Goal: Task Accomplishment & Management: Complete application form

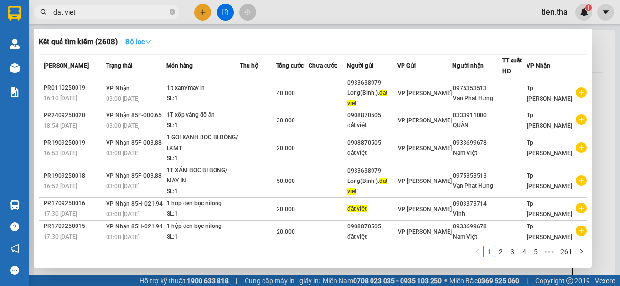
type input "dat viet"
click at [146, 40] on strong "Bộ lọc" at bounding box center [139, 42] width 26 height 8
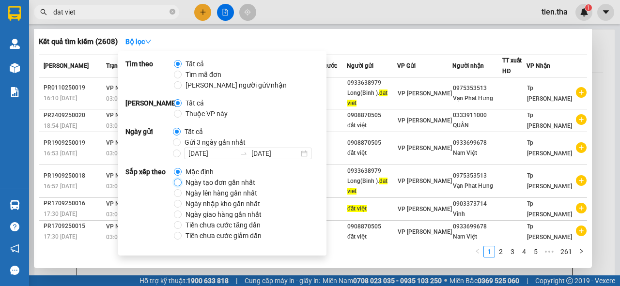
click at [177, 182] on input "Ngày tạo đơn gần nhất" at bounding box center [178, 183] width 8 height 8
radio input "true"
radio input "false"
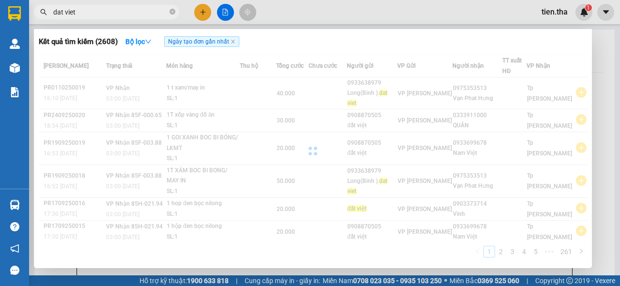
click at [510, 48] on div "Kết quả tìm kiếm ( 2608 ) Bộ lọc Ngày tạo đơn gần nhất" at bounding box center [313, 42] width 549 height 16
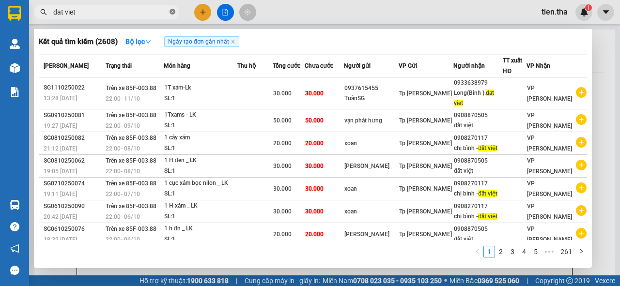
click at [172, 8] on span at bounding box center [173, 12] width 6 height 9
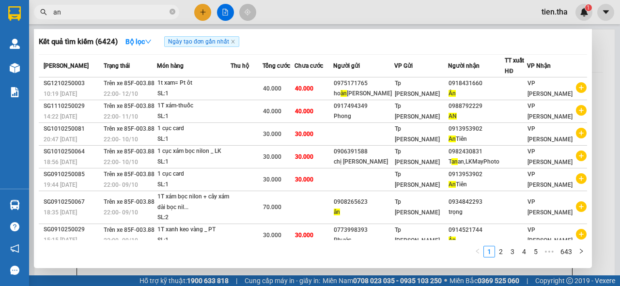
click at [88, 10] on input "an" at bounding box center [110, 12] width 114 height 11
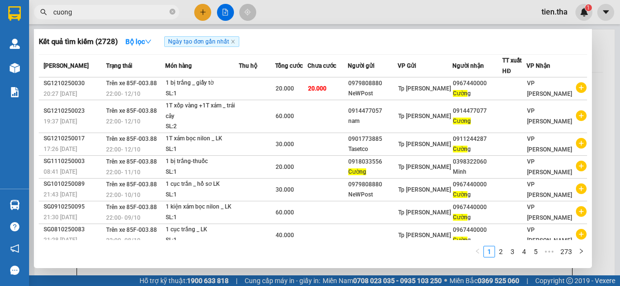
type input "cuong"
click at [604, 14] on div at bounding box center [310, 143] width 620 height 286
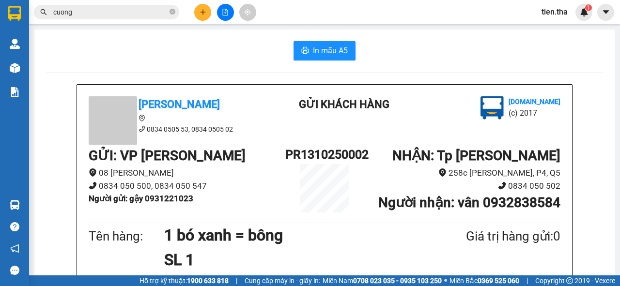
click at [604, 14] on icon "caret-down" at bounding box center [606, 12] width 9 height 9
click at [549, 15] on span "tien.tha" at bounding box center [555, 12] width 42 height 12
click at [552, 28] on span "Đăng xuất" at bounding box center [569, 30] width 41 height 11
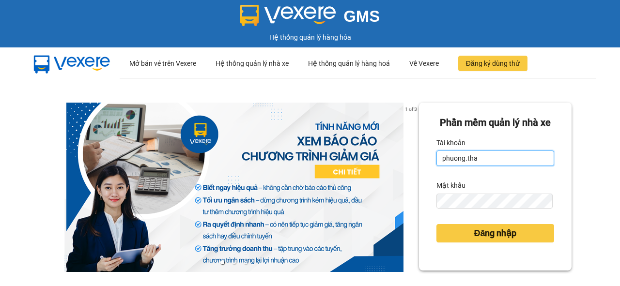
click at [460, 166] on input "phuong.tha" at bounding box center [496, 159] width 118 height 16
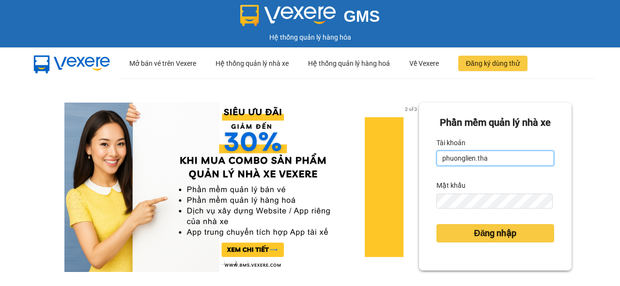
type input "phuonglien.tha"
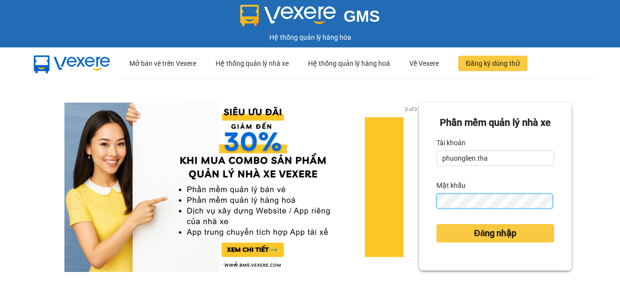
click at [424, 221] on div "Phần mềm quản lý nhà xe Tài khoản phuonglien.tha Mật khẩu Đăng nhập" at bounding box center [495, 187] width 153 height 168
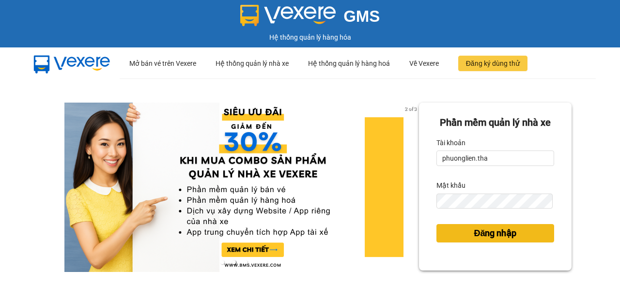
click at [486, 240] on span "Đăng nhập" at bounding box center [495, 234] width 43 height 14
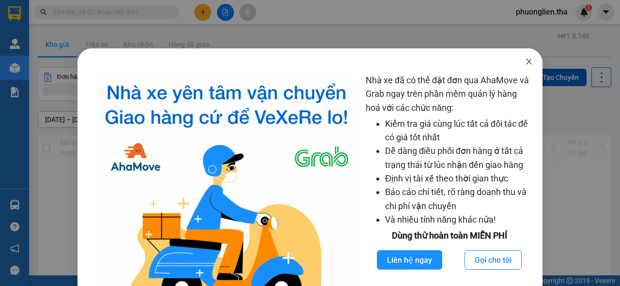
click at [525, 64] on icon "close" at bounding box center [529, 62] width 8 height 8
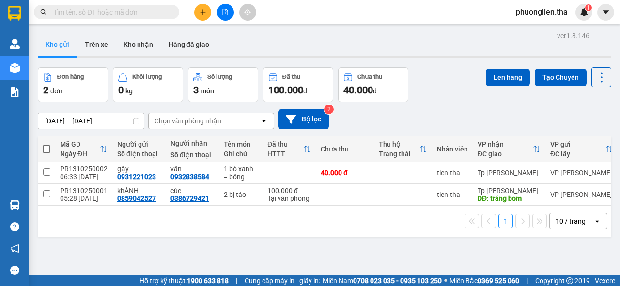
click at [96, 11] on input "text" at bounding box center [110, 12] width 114 height 11
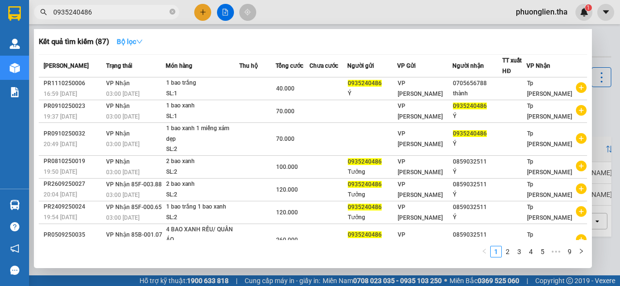
type input "0935240486"
click at [124, 39] on strong "Bộ lọc" at bounding box center [130, 42] width 26 height 8
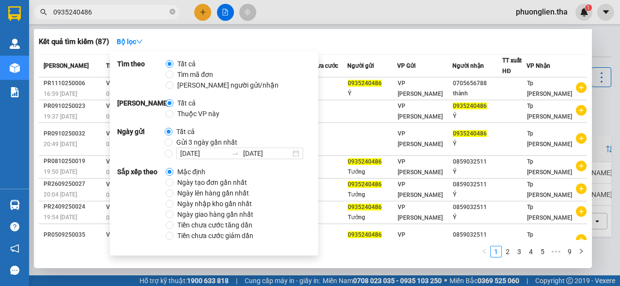
click at [204, 179] on span "Ngày tạo đơn gần nhất" at bounding box center [212, 182] width 78 height 11
click at [173, 179] on input "Ngày tạo đơn gần nhất" at bounding box center [170, 183] width 8 height 8
radio input "true"
radio input "false"
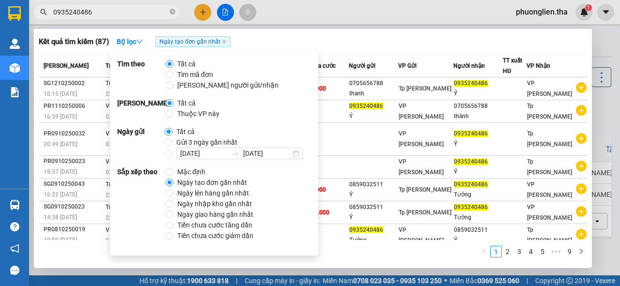
click at [354, 32] on div "Kết quả tìm kiếm ( 87 ) Bộ lọc Ngày tạo đơn gần nhất Mã ĐH Trạng thái Món hàng …" at bounding box center [313, 148] width 558 height 239
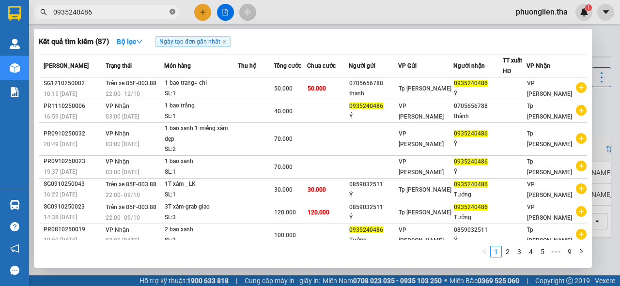
click at [172, 12] on icon "close-circle" at bounding box center [173, 12] width 6 height 6
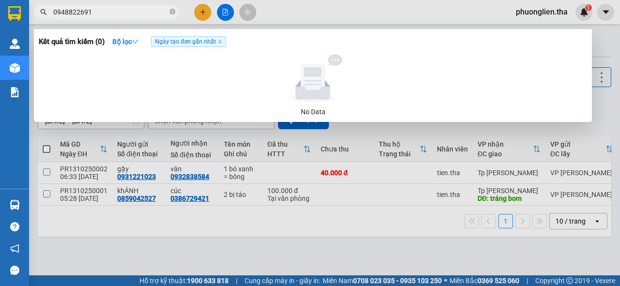
click at [78, 15] on input "0948822691" at bounding box center [110, 12] width 114 height 11
click at [99, 13] on input "09488222691" at bounding box center [110, 12] width 114 height 11
click at [91, 13] on input "09488222691" at bounding box center [110, 12] width 114 height 11
type input "0948822261"
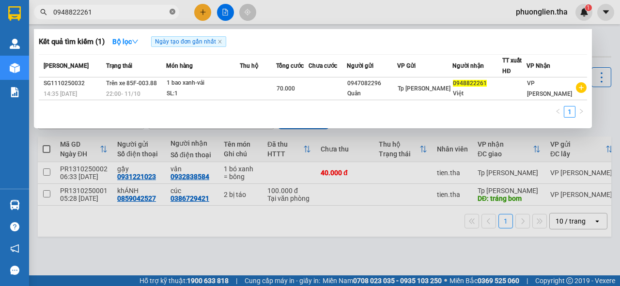
click at [170, 12] on icon "close-circle" at bounding box center [173, 12] width 6 height 6
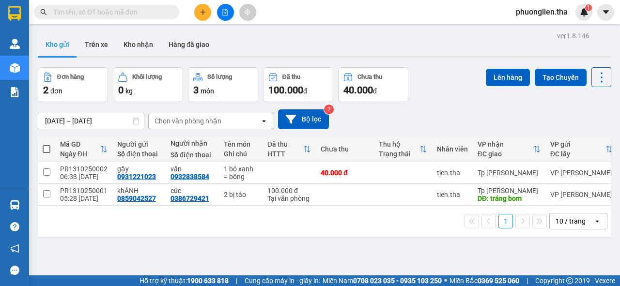
click at [142, 14] on input "text" at bounding box center [110, 12] width 114 height 11
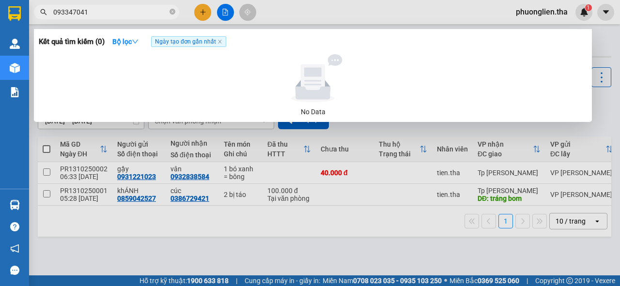
click at [72, 12] on input "093347041" at bounding box center [110, 12] width 114 height 11
type input "0933417041"
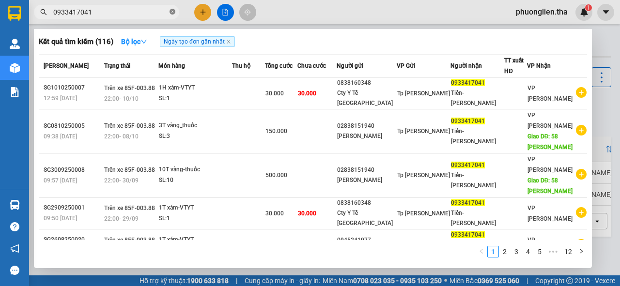
click at [172, 13] on icon "close-circle" at bounding box center [173, 12] width 6 height 6
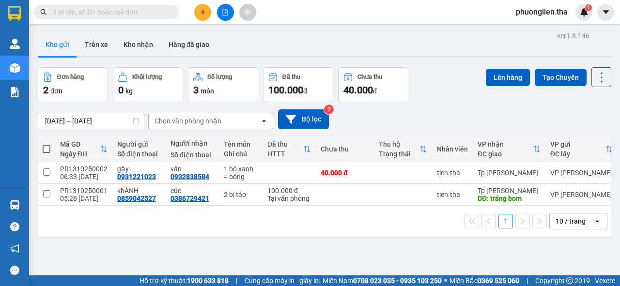
click at [142, 16] on input "text" at bounding box center [110, 12] width 114 height 11
type input "4"
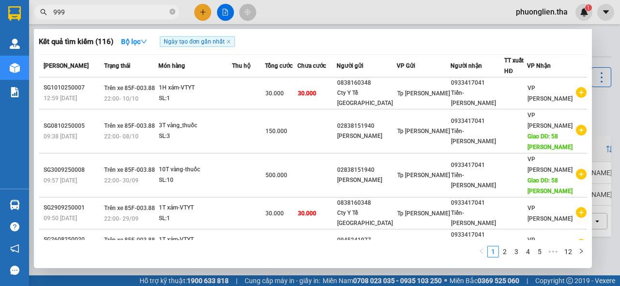
type input "9999"
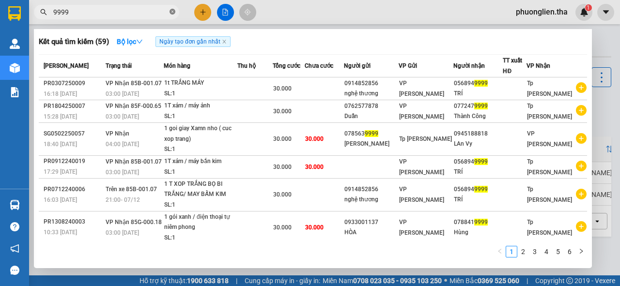
click at [172, 12] on icon "close-circle" at bounding box center [173, 12] width 6 height 6
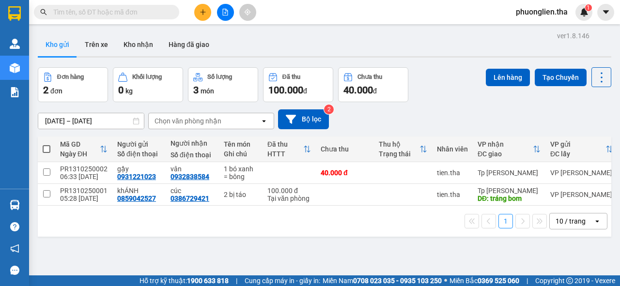
click at [145, 12] on input "text" at bounding box center [110, 12] width 114 height 11
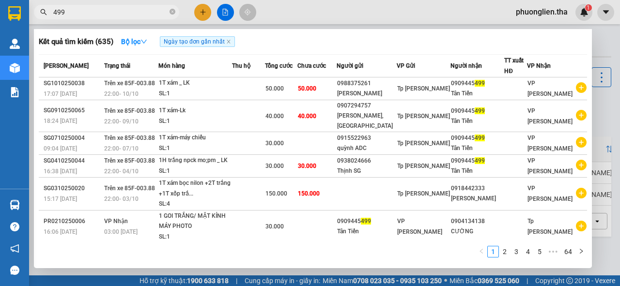
type input "499"
click at [174, 12] on icon "close-circle" at bounding box center [173, 12] width 6 height 6
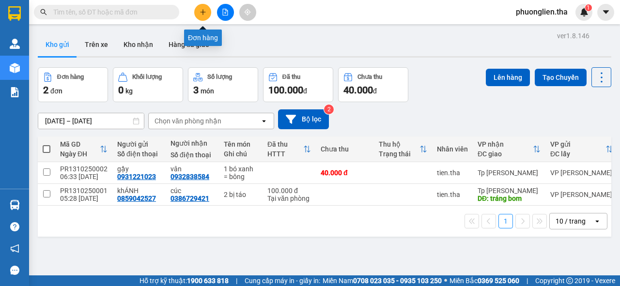
click at [202, 10] on icon "plus" at bounding box center [203, 12] width 7 height 7
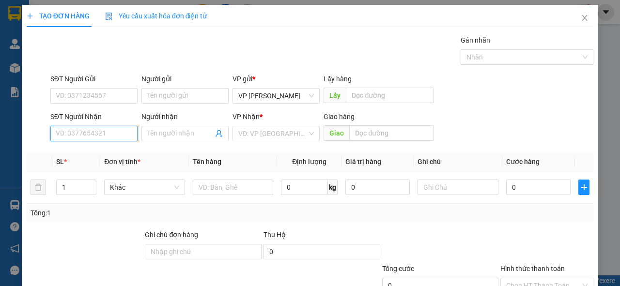
click at [104, 134] on input "SĐT Người Nhận" at bounding box center [93, 134] width 87 height 16
type input "0704542736"
click at [87, 155] on div "0704542736 - AN" at bounding box center [93, 152] width 75 height 11
type input "AN"
type input "0704542736"
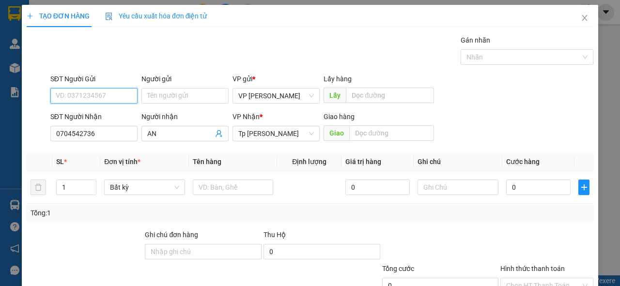
click at [116, 94] on input "SĐT Người Gửi" at bounding box center [93, 96] width 87 height 16
click at [90, 113] on div "0896625223 - Kiên" at bounding box center [93, 115] width 75 height 11
type input "0896625223"
type input "Kiên"
type input "0896625223"
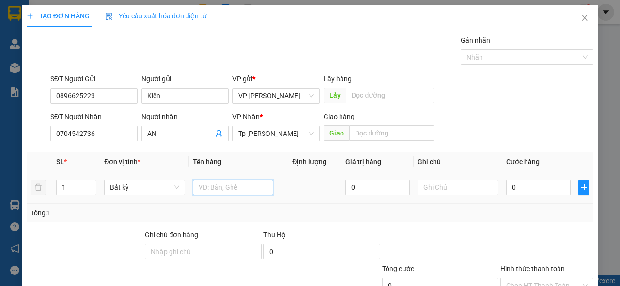
click at [211, 187] on input "text" at bounding box center [233, 188] width 81 height 16
type input "1 bìa hồ sơ màu trắng"
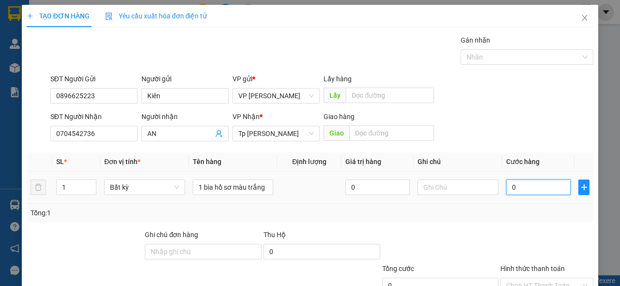
click at [541, 192] on input "0" at bounding box center [538, 188] width 64 height 16
type input "2"
type input "20"
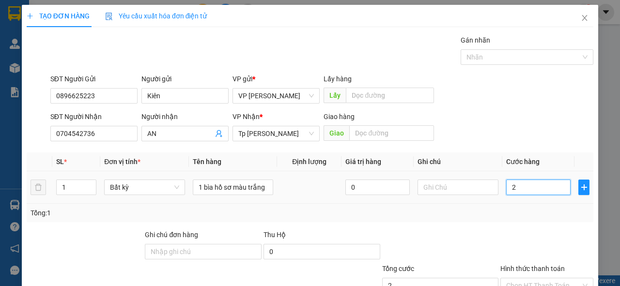
type input "20"
type input "20.000"
click at [535, 218] on div "Tổng: 1" at bounding box center [310, 213] width 567 height 18
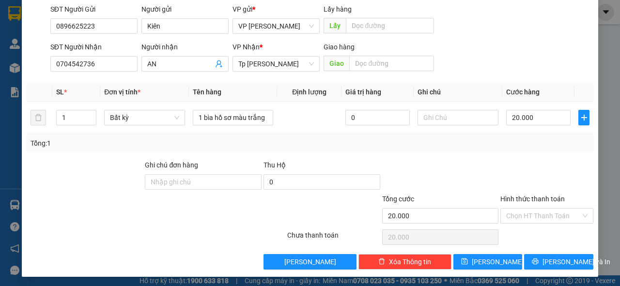
scroll to position [71, 0]
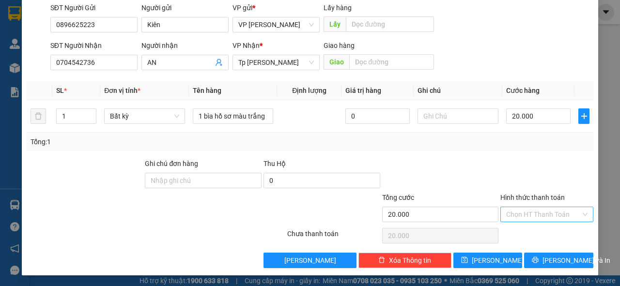
click at [523, 213] on input "Hình thức thanh toán" at bounding box center [543, 214] width 75 height 15
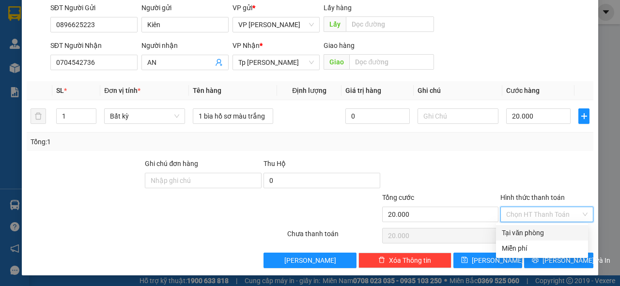
click at [522, 233] on div "Tại văn phòng" at bounding box center [542, 233] width 80 height 11
type input "0"
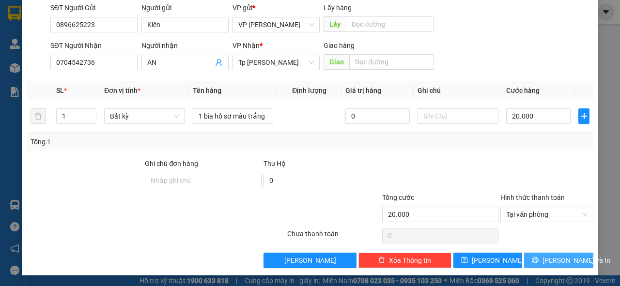
click at [544, 261] on button "Lưu và In" at bounding box center [558, 261] width 69 height 16
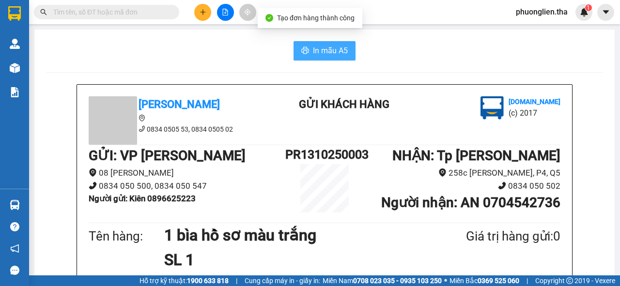
click at [333, 50] on span "In mẫu A5" at bounding box center [330, 51] width 35 height 12
click at [330, 50] on span "In mẫu A5" at bounding box center [330, 51] width 35 height 12
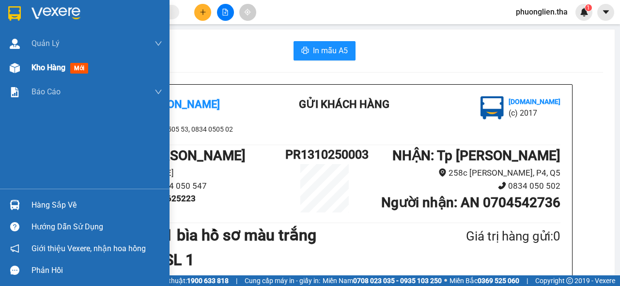
click at [43, 66] on span "Kho hàng" at bounding box center [48, 67] width 34 height 9
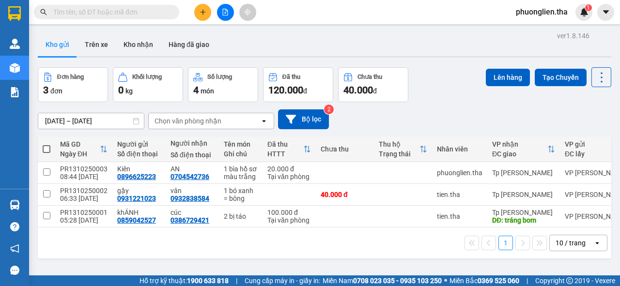
click at [133, 11] on input "text" at bounding box center [110, 12] width 114 height 11
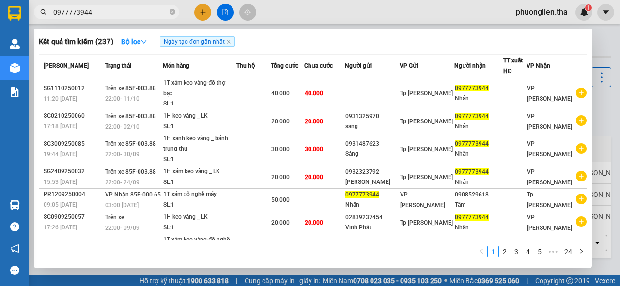
type input "0977773944"
click at [173, 14] on icon "close-circle" at bounding box center [173, 12] width 6 height 6
